Goal: Task Accomplishment & Management: Use online tool/utility

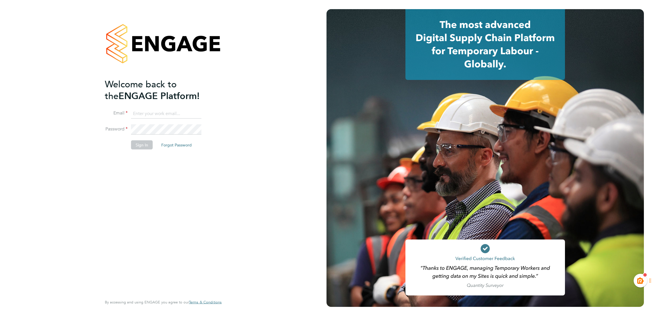
type input "kiera.troutt@buildrec.com"
click at [141, 143] on button "Sign In" at bounding box center [142, 144] width 22 height 9
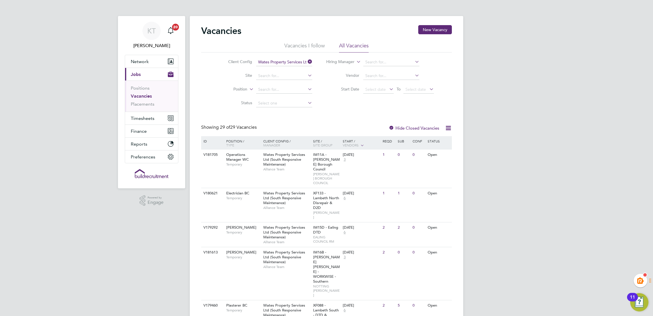
click at [147, 104] on link "Placements" at bounding box center [143, 103] width 24 height 5
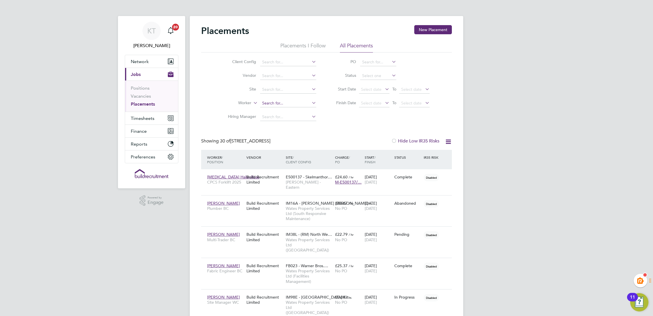
click at [272, 102] on input at bounding box center [288, 103] width 56 height 8
click at [296, 110] on li "Paula Mc lean" at bounding box center [288, 111] width 57 height 8
type input "Paula Mclean"
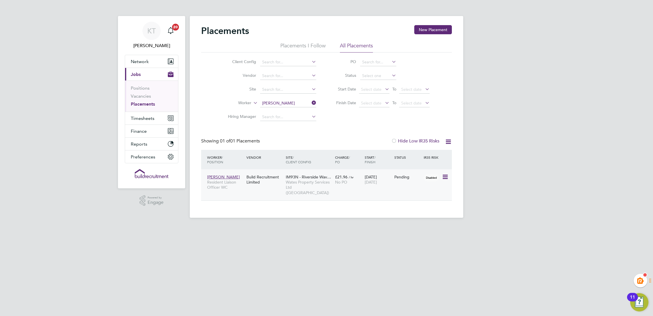
click at [339, 179] on span "No PO" at bounding box center [341, 181] width 12 height 5
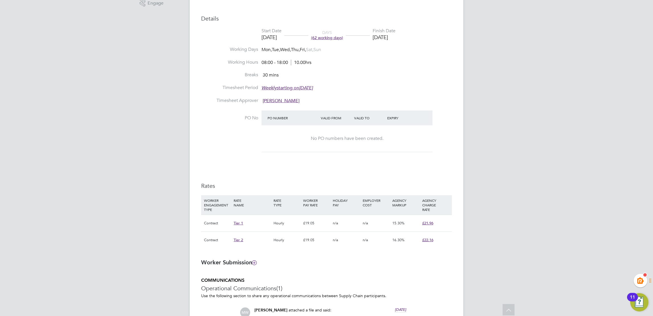
scroll to position [213, 0]
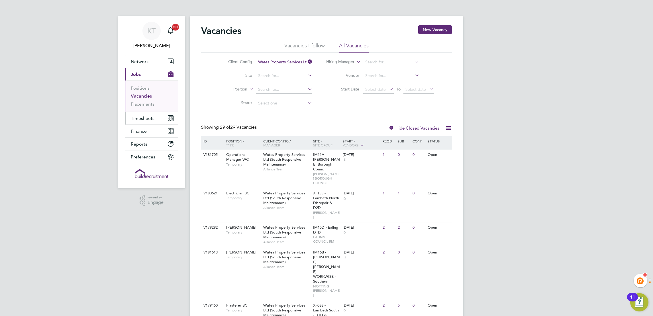
click at [149, 119] on span "Timesheets" at bounding box center [143, 117] width 24 height 5
click at [146, 98] on link "Timesheets" at bounding box center [143, 100] width 24 height 5
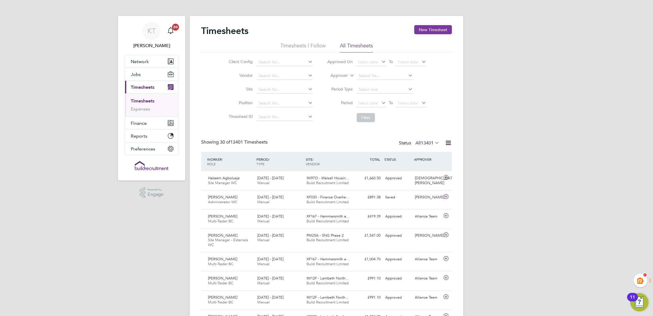
click at [434, 33] on button "New Timesheet" at bounding box center [433, 29] width 38 height 9
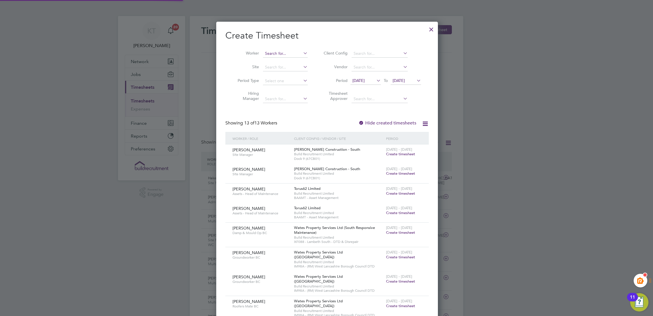
click at [269, 54] on input at bounding box center [285, 54] width 45 height 8
click at [273, 63] on b "Albeer" at bounding box center [270, 61] width 13 height 5
type input "[PERSON_NAME]"
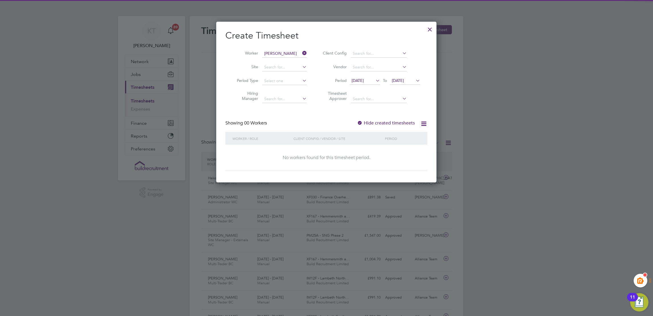
click at [401, 126] on div "Showing 00 Workers Hide created timesheets" at bounding box center [326, 126] width 202 height 12
click at [404, 122] on label "Hide created timesheets" at bounding box center [386, 123] width 58 height 6
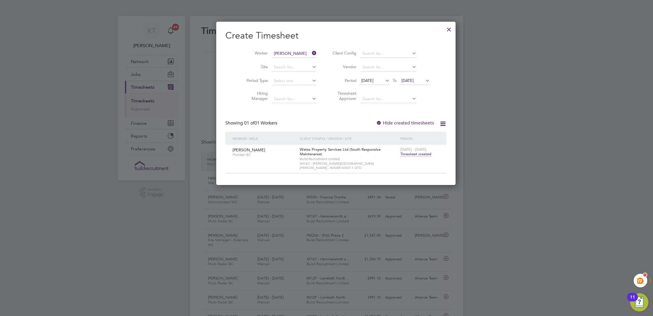
click at [404, 154] on span "Timesheet created" at bounding box center [415, 153] width 31 height 5
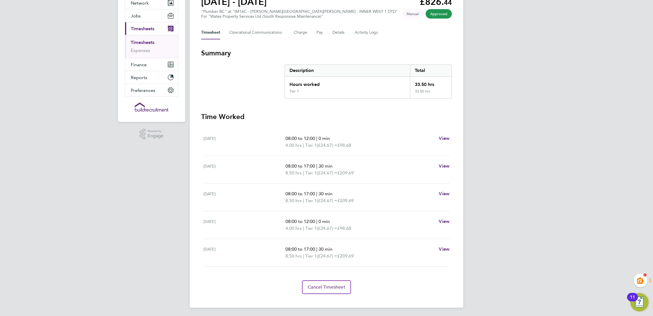
drag, startPoint x: 196, startPoint y: 152, endPoint x: 252, endPoint y: 152, distance: 56.1
click at [245, 153] on div "Back Follow [PERSON_NAME] Timesheet [DATE] - [DATE] £826. 44 "Plumber BC" at "I…" at bounding box center [327, 133] width 274 height 350
drag, startPoint x: 252, startPoint y: 152, endPoint x: 165, endPoint y: 136, distance: 88.6
click at [165, 136] on div ".st0{fill:#C0C1C2;} Powered by Engage" at bounding box center [151, 134] width 67 height 25
drag, startPoint x: 433, startPoint y: 264, endPoint x: 205, endPoint y: 114, distance: 272.7
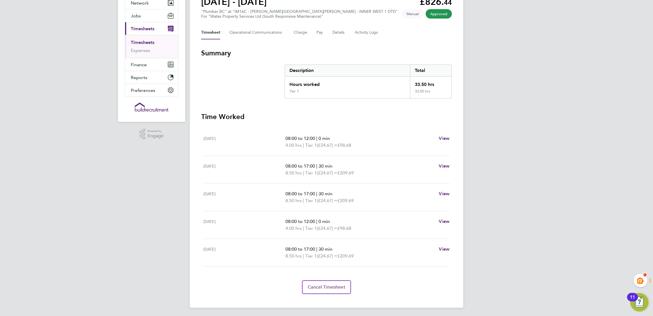
click at [205, 114] on section "Time Worked [DATE] 08:00 to 12:00 | 0 min 4.00 hrs | Tier 1 (£24.67) = £98.68 V…" at bounding box center [326, 203] width 251 height 182
drag, startPoint x: 205, startPoint y: 114, endPoint x: 154, endPoint y: 185, distance: 86.8
click at [154, 185] on div "KT [PERSON_NAME] Notifications 20 Applications: Network Team Members Businesses…" at bounding box center [326, 129] width 653 height 375
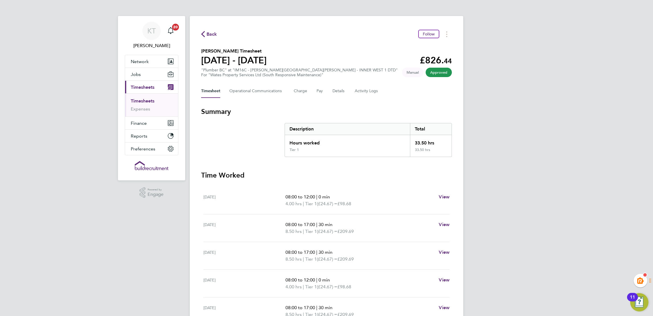
click at [527, 159] on div "KT [PERSON_NAME] Notifications 20 Applications: Network Team Members Businesses…" at bounding box center [326, 187] width 653 height 375
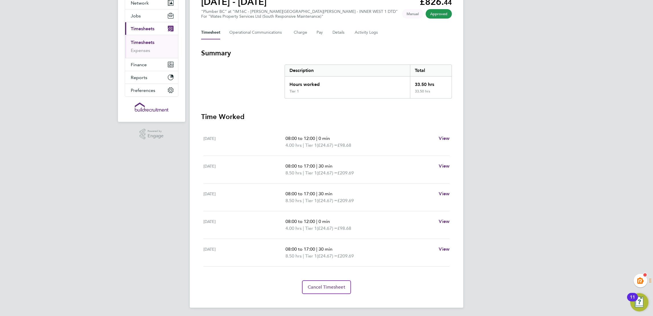
click at [538, 162] on div "KT [PERSON_NAME] Notifications 20 Applications: Network Team Members Businesses…" at bounding box center [326, 129] width 653 height 375
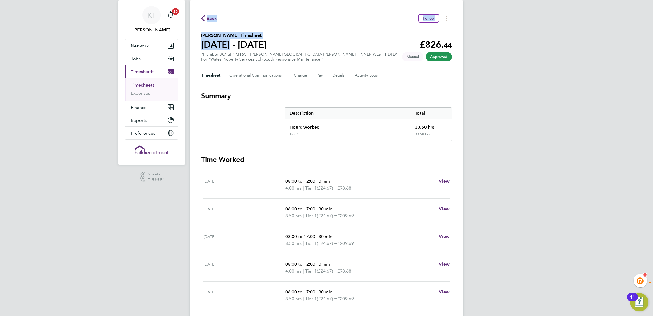
drag, startPoint x: 49, startPoint y: 3, endPoint x: 435, endPoint y: 168, distance: 420.2
click at [435, 168] on div "KT [PERSON_NAME] Notifications 20 Applications: Network Team Members Businesses…" at bounding box center [326, 171] width 653 height 375
drag, startPoint x: 437, startPoint y: 168, endPoint x: 529, endPoint y: 169, distance: 92.6
click at [530, 166] on div "KT [PERSON_NAME] Notifications 20 Applications: Network Team Members Businesses…" at bounding box center [326, 171] width 653 height 375
click at [598, 109] on div "KT [PERSON_NAME] Notifications 20 Applications: Network Team Members Businesses…" at bounding box center [326, 171] width 653 height 375
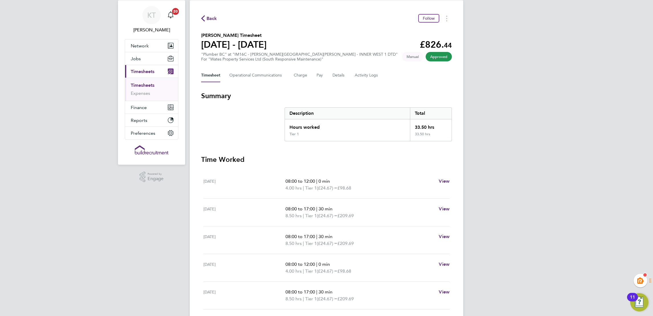
click at [458, 174] on div "Back Follow [PERSON_NAME] Timesheet [DATE] - [DATE] £826. 44 "Plumber BC" at "I…" at bounding box center [327, 175] width 274 height 350
